Goal: Find specific page/section: Find specific page/section

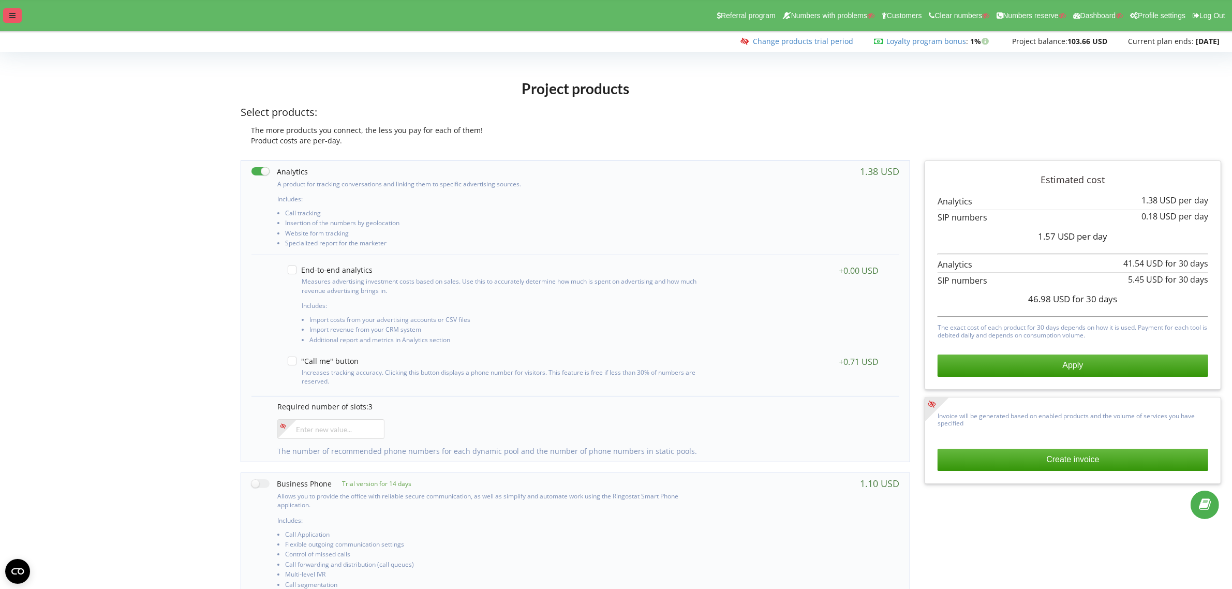
click at [14, 18] on icon at bounding box center [12, 15] width 6 height 7
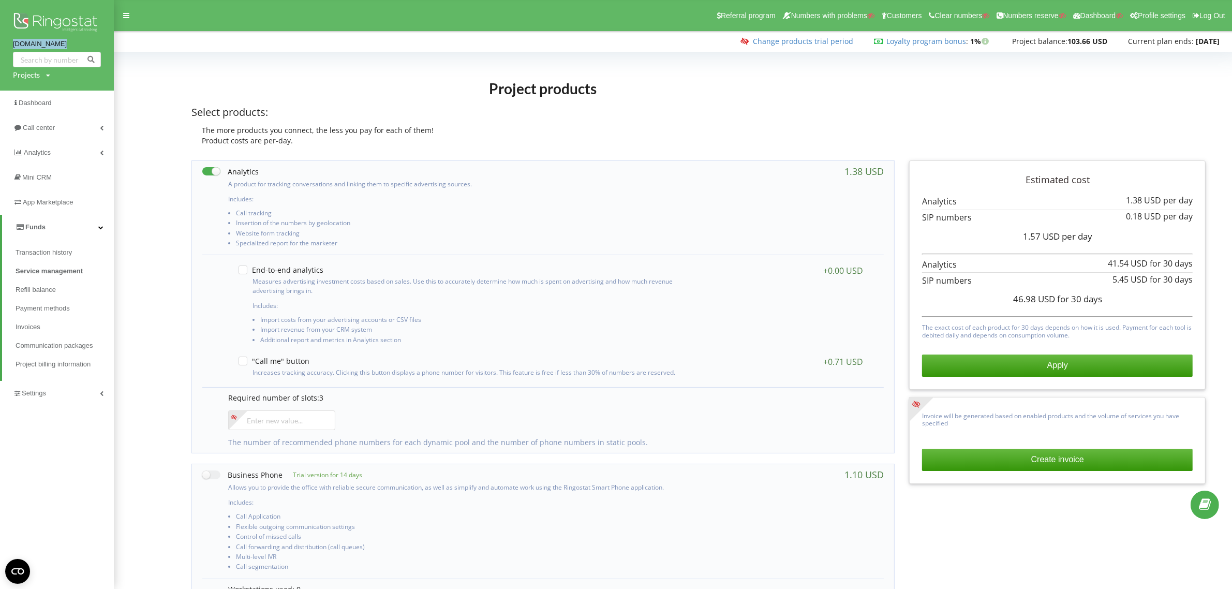
copy link "[DOMAIN_NAME]"
drag, startPoint x: 11, startPoint y: 42, endPoint x: 81, endPoint y: 42, distance: 69.9
click at [81, 42] on div "[DOMAIN_NAME] Projects Search" at bounding box center [57, 45] width 114 height 91
click at [22, 73] on div "Projects" at bounding box center [26, 75] width 27 height 10
click at [32, 89] on input "text" at bounding box center [45, 96] width 52 height 15
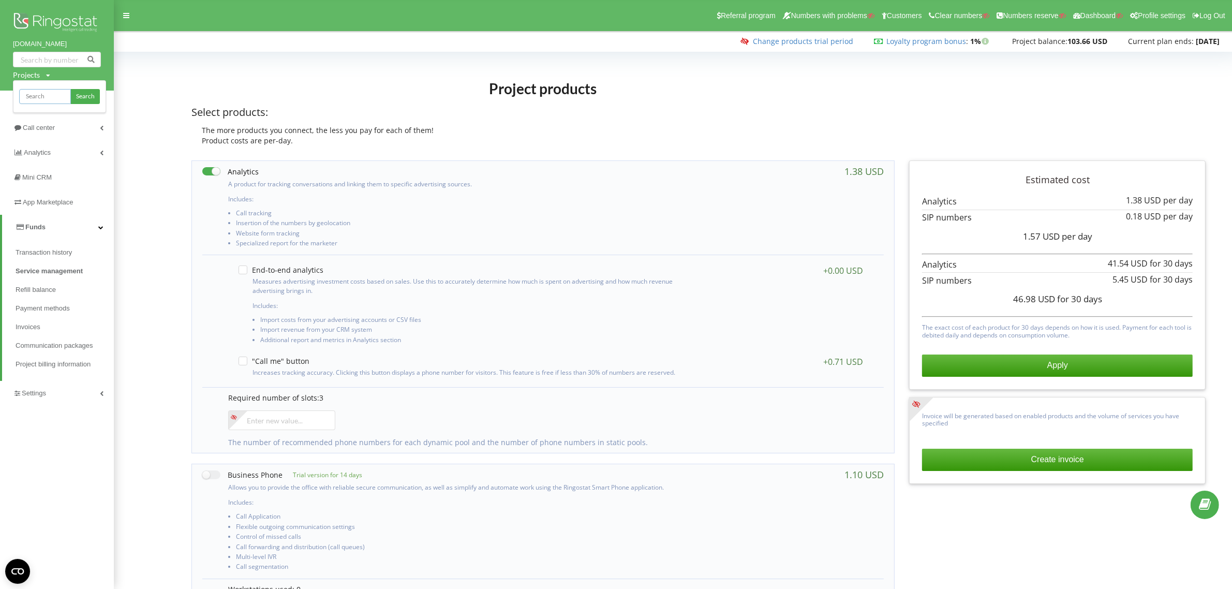
paste input "totis"
type input "totis"
click at [87, 97] on span "Search" at bounding box center [85, 96] width 19 height 9
